Goal: Information Seeking & Learning: Learn about a topic

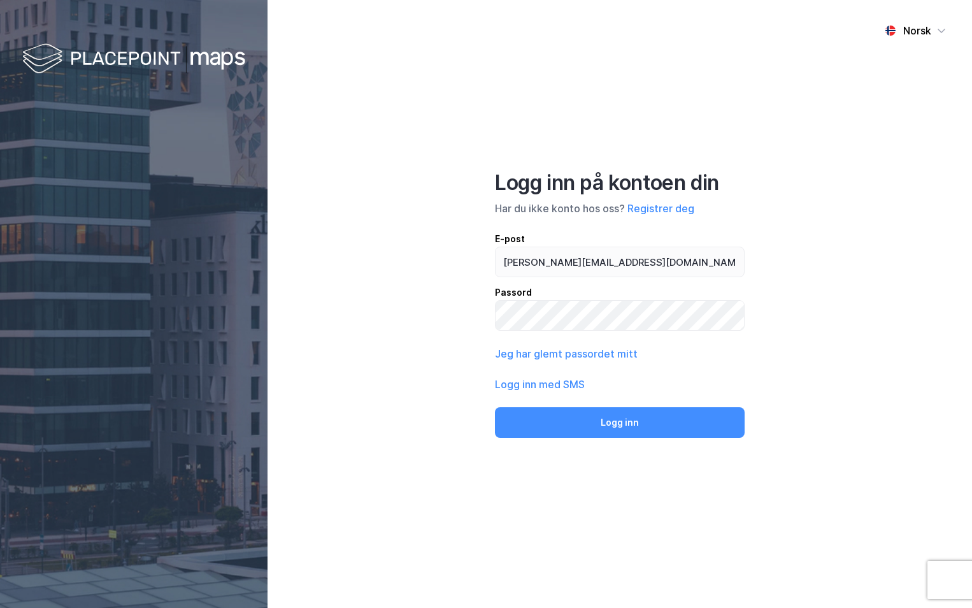
type input "[PERSON_NAME][EMAIL_ADDRESS][DOMAIN_NAME]"
click at [495, 407] on button "Logg inn" at bounding box center [620, 422] width 250 height 31
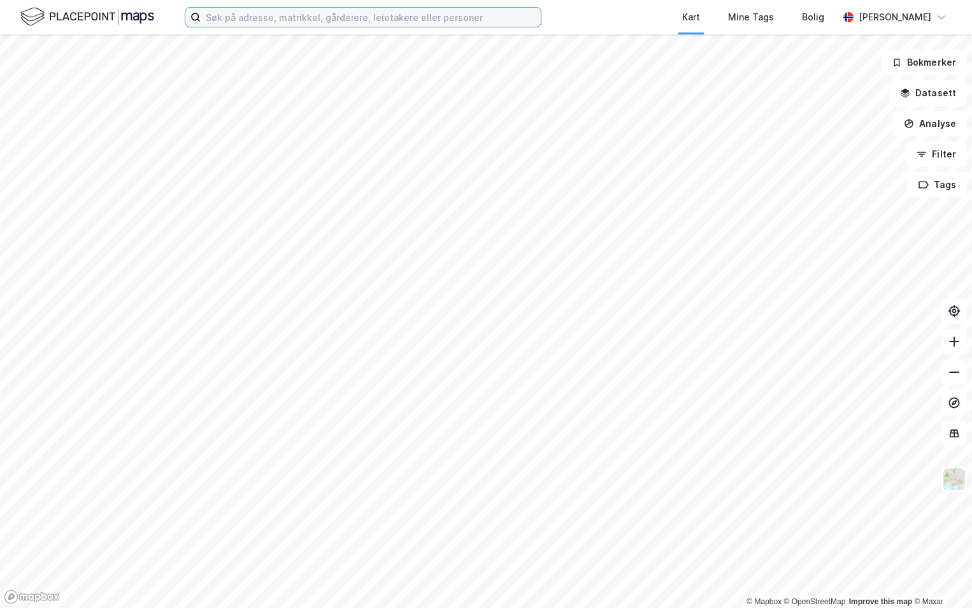
click at [284, 22] on input at bounding box center [371, 17] width 340 height 19
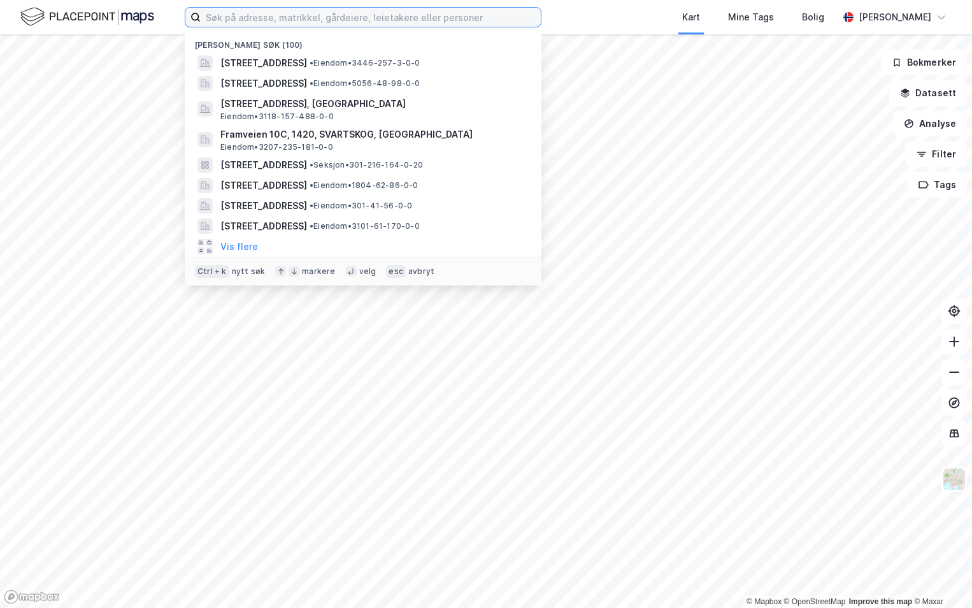
paste input "301-231/475/0/0"
type input "301-231/475/0/0"
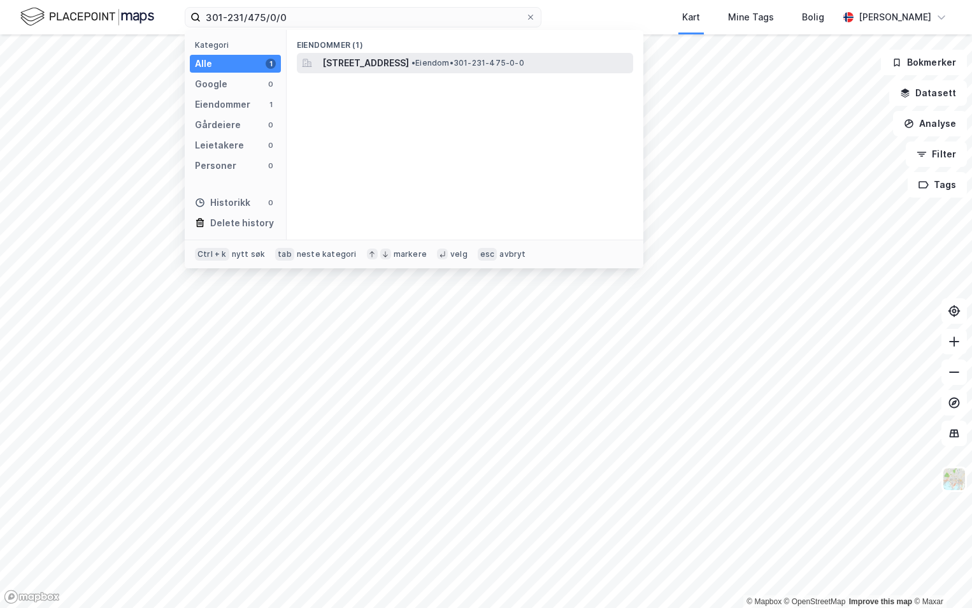
click at [366, 54] on div "[STREET_ADDRESS] • Eiendom • 301-231-475-0-0" at bounding box center [465, 63] width 336 height 20
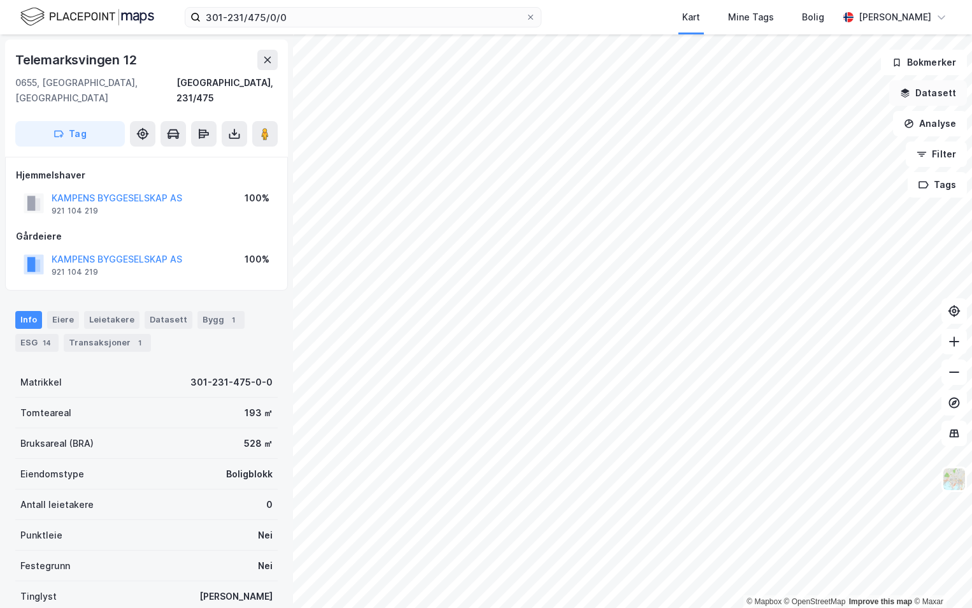
click at [923, 92] on button "Datasett" at bounding box center [928, 92] width 78 height 25
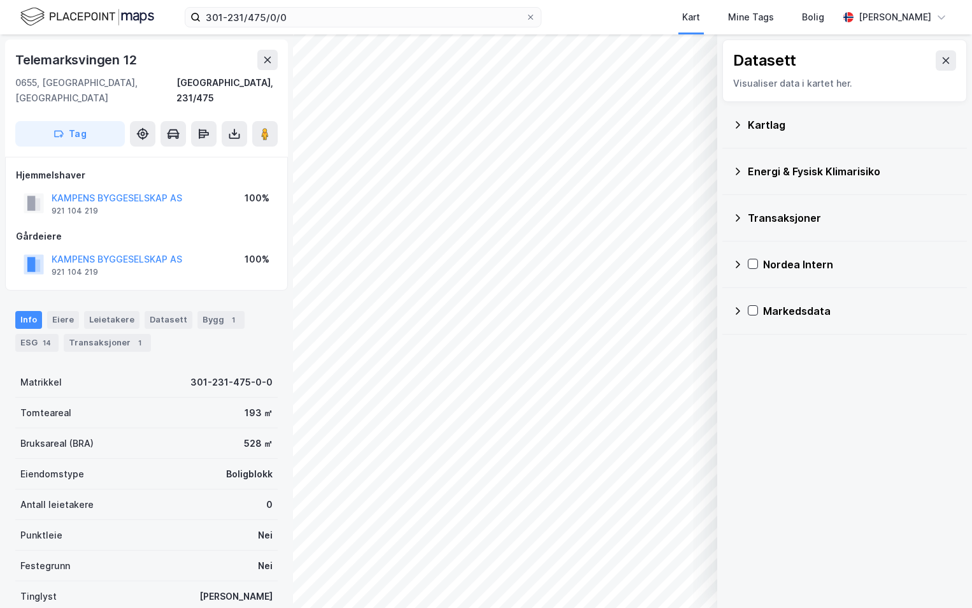
click at [746, 125] on div "Kartlag" at bounding box center [845, 125] width 224 height 31
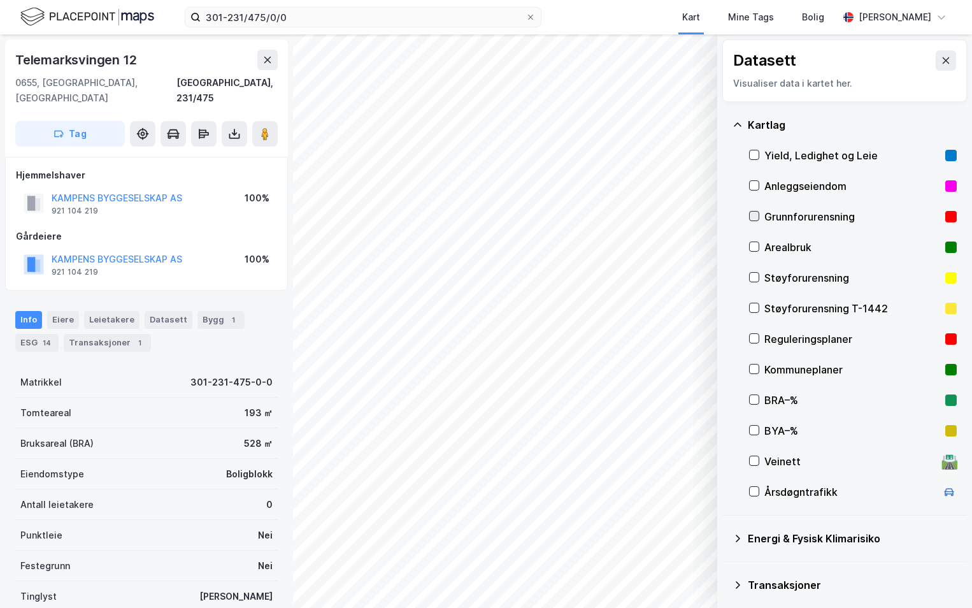
click at [757, 218] on icon at bounding box center [754, 216] width 9 height 9
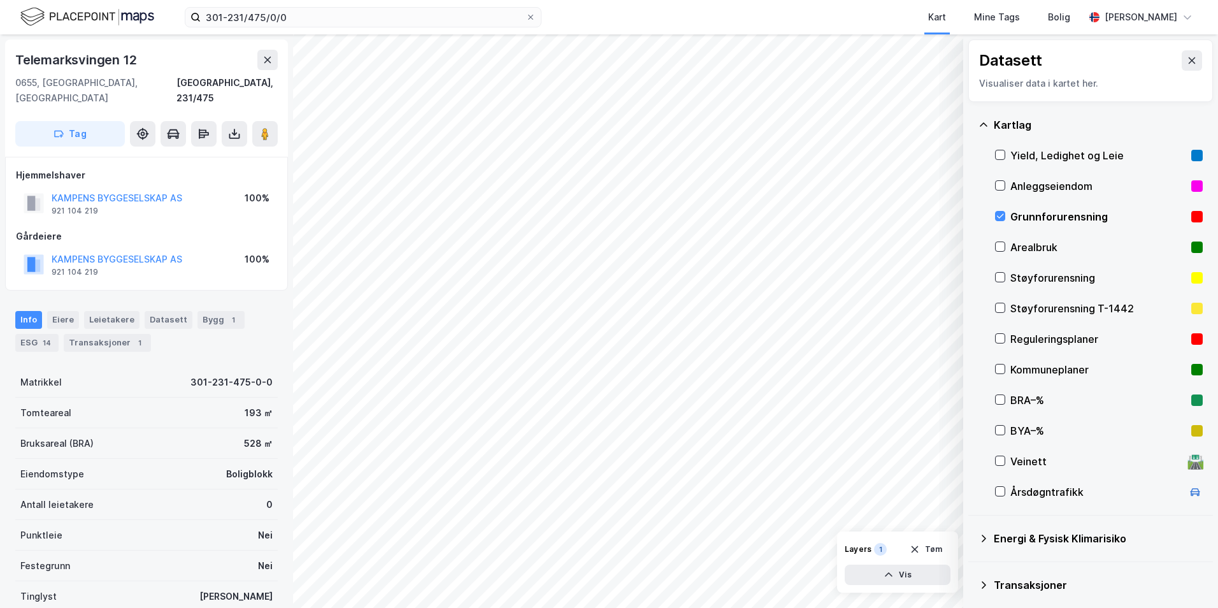
click at [972, 536] on icon at bounding box center [984, 538] width 10 height 10
click at [972, 569] on icon at bounding box center [1015, 568] width 7 height 4
click at [972, 566] on icon at bounding box center [1000, 569] width 10 height 10
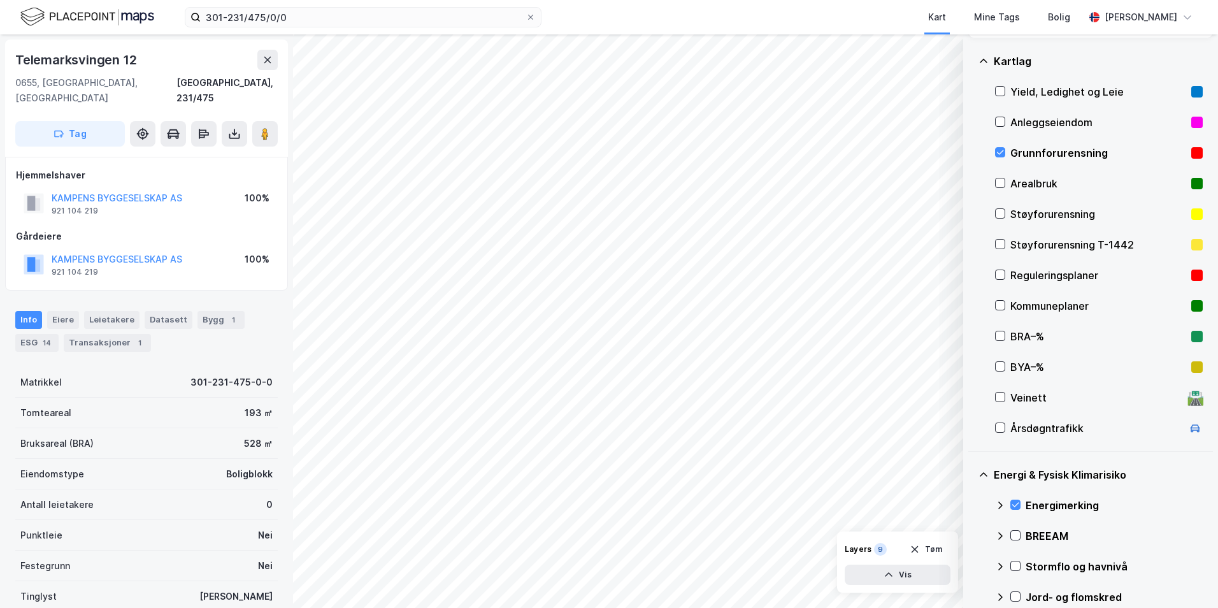
scroll to position [127, 0]
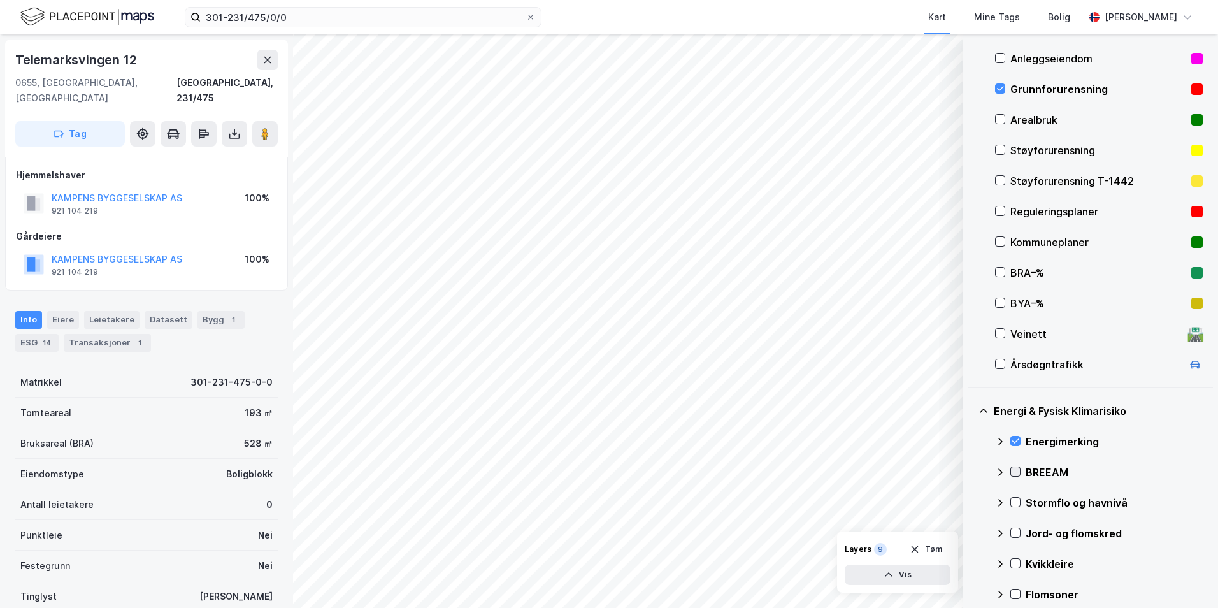
click at [972, 469] on icon at bounding box center [1015, 471] width 9 height 9
click at [972, 474] on icon at bounding box center [1000, 472] width 10 height 10
click at [972, 473] on icon at bounding box center [1015, 471] width 9 height 9
click at [972, 502] on icon at bounding box center [1015, 502] width 9 height 9
click at [972, 502] on icon at bounding box center [1001, 502] width 8 height 4
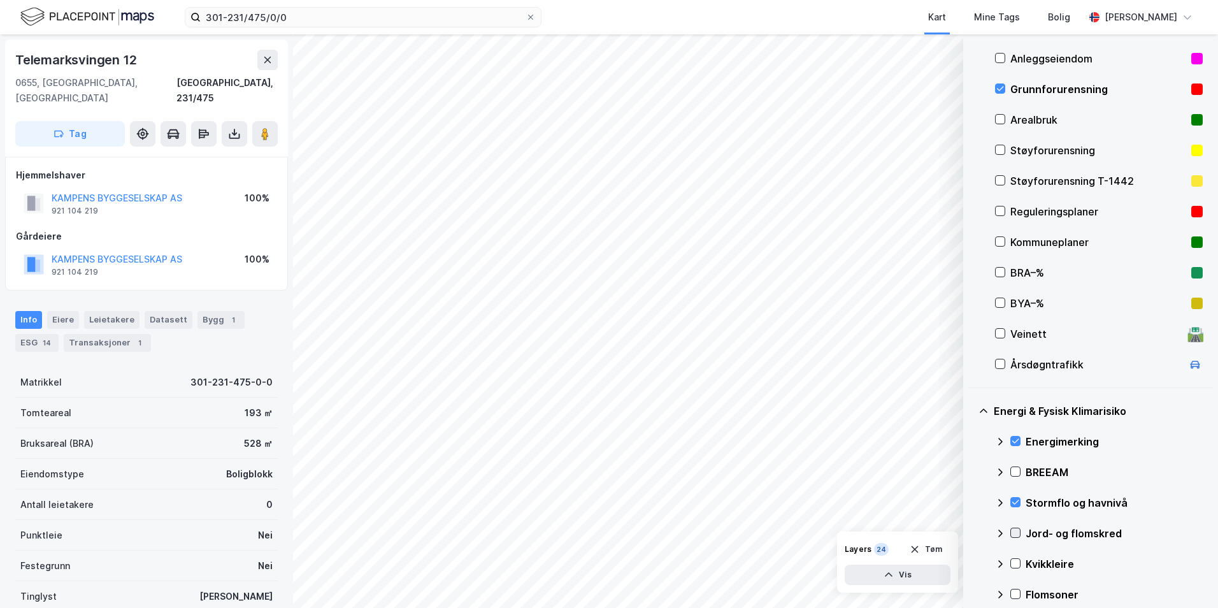
click at [972, 528] on div at bounding box center [1016, 533] width 10 height 10
click at [972, 533] on icon at bounding box center [1001, 533] width 8 height 4
click at [972, 561] on icon at bounding box center [1015, 563] width 9 height 9
click at [972, 561] on icon at bounding box center [1000, 564] width 10 height 10
click at [972, 593] on icon at bounding box center [1015, 593] width 9 height 9
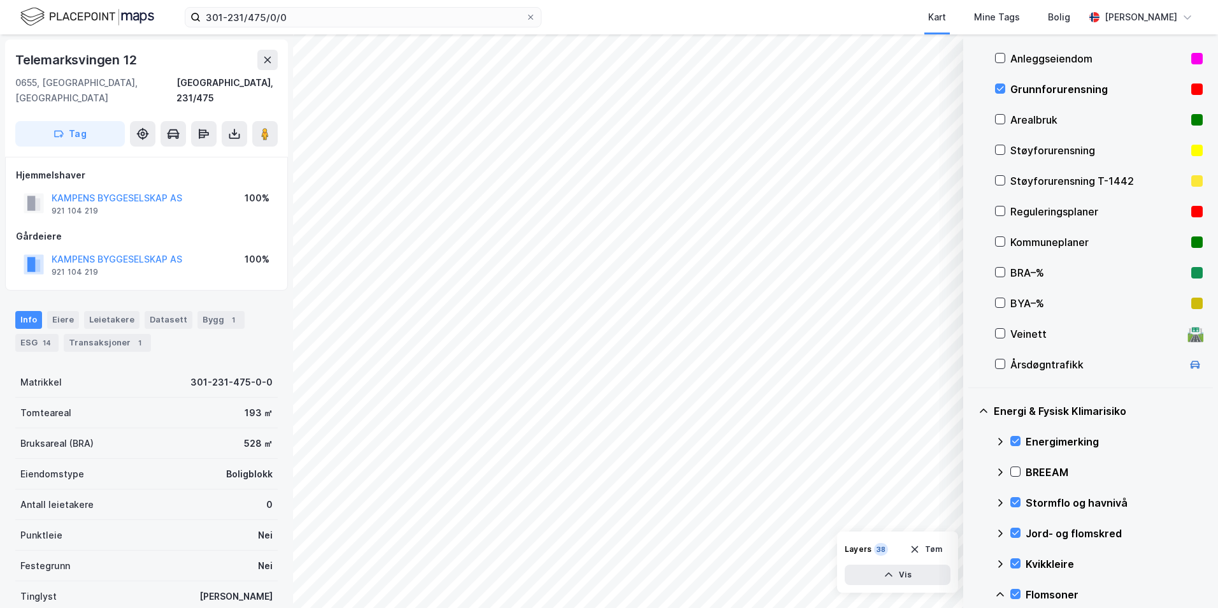
click at [972, 593] on icon at bounding box center [1001, 594] width 8 height 4
click at [972, 592] on icon at bounding box center [1015, 593] width 9 height 9
click at [972, 592] on icon at bounding box center [1000, 594] width 10 height 10
